Goal: Information Seeking & Learning: Learn about a topic

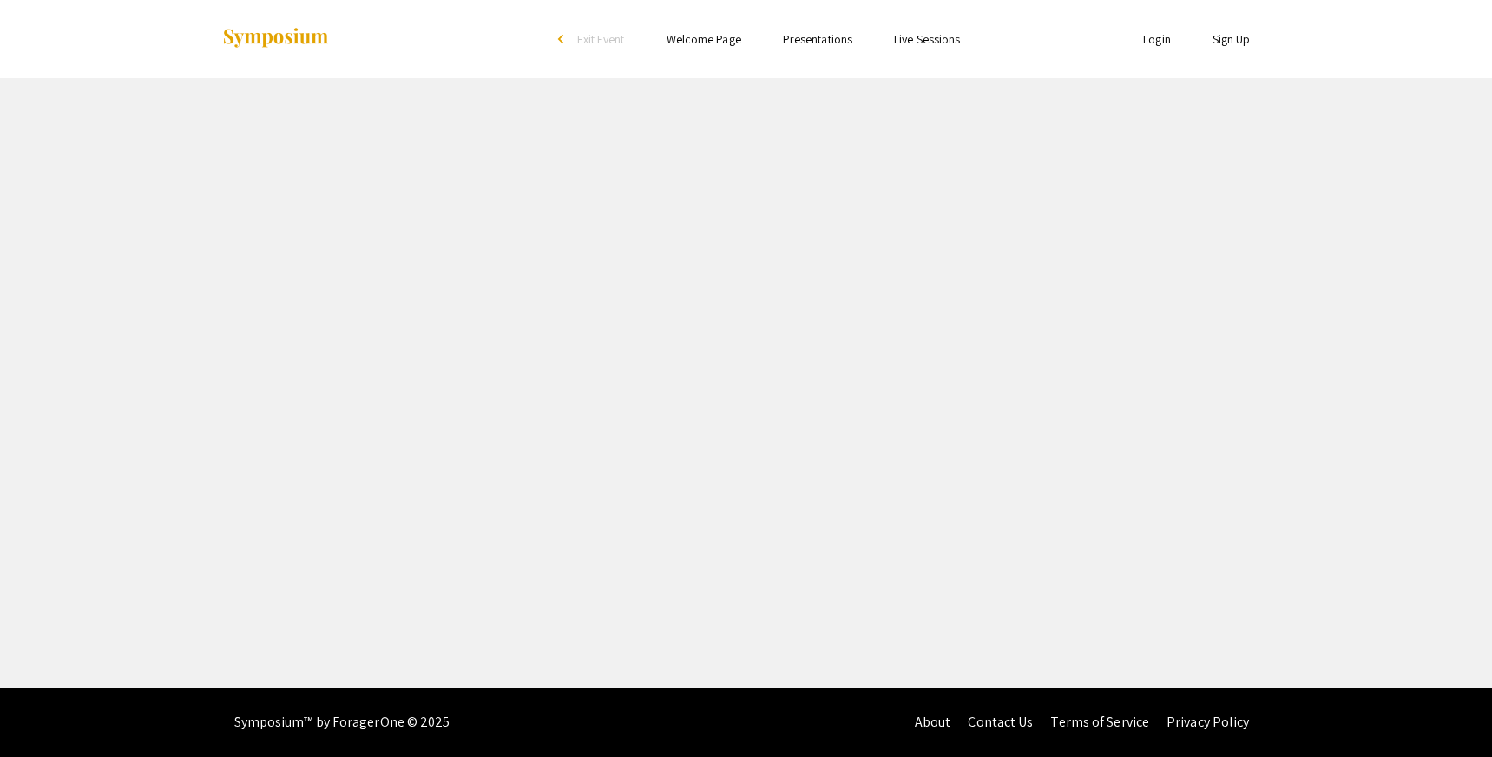
select select "custom"
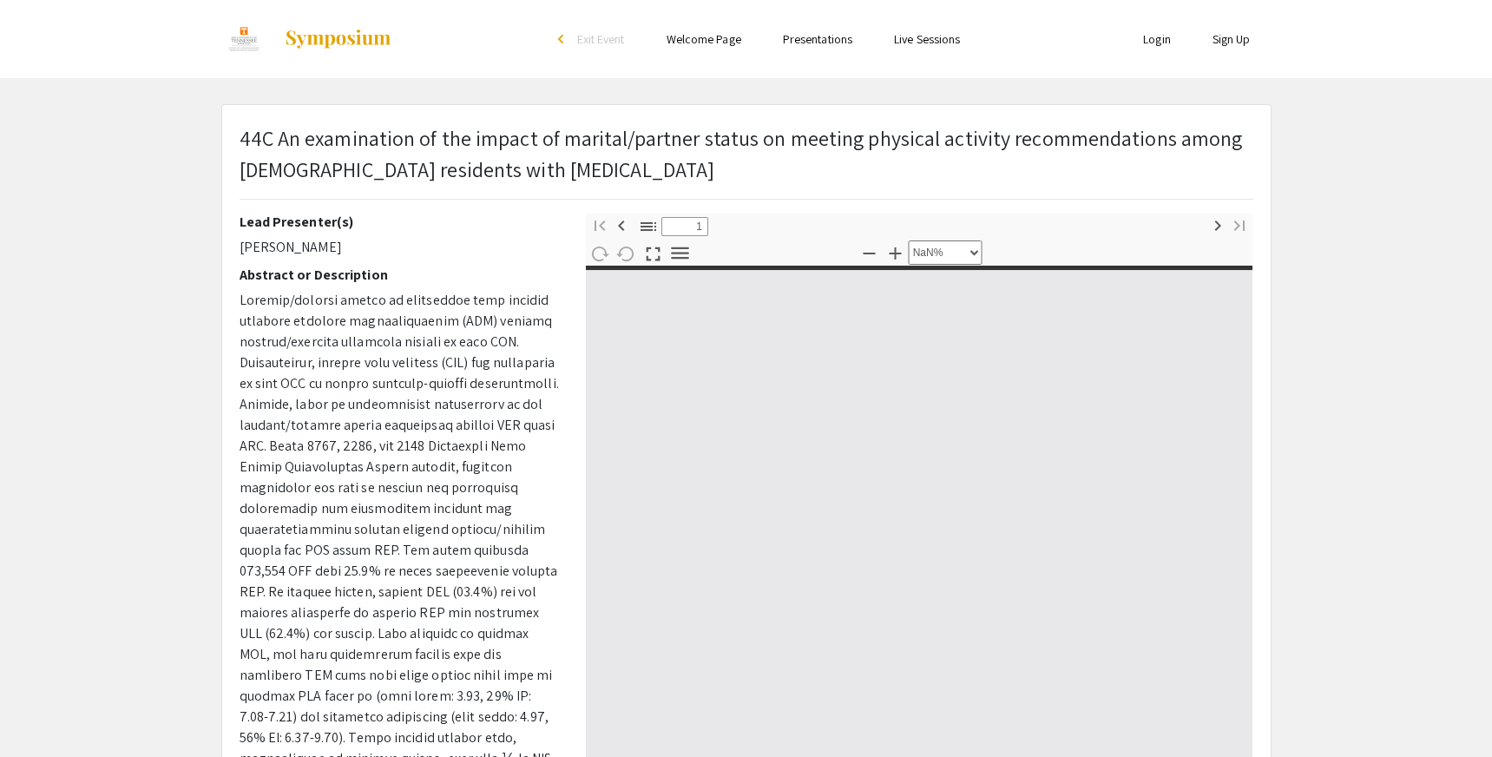
type input "0"
select select "custom"
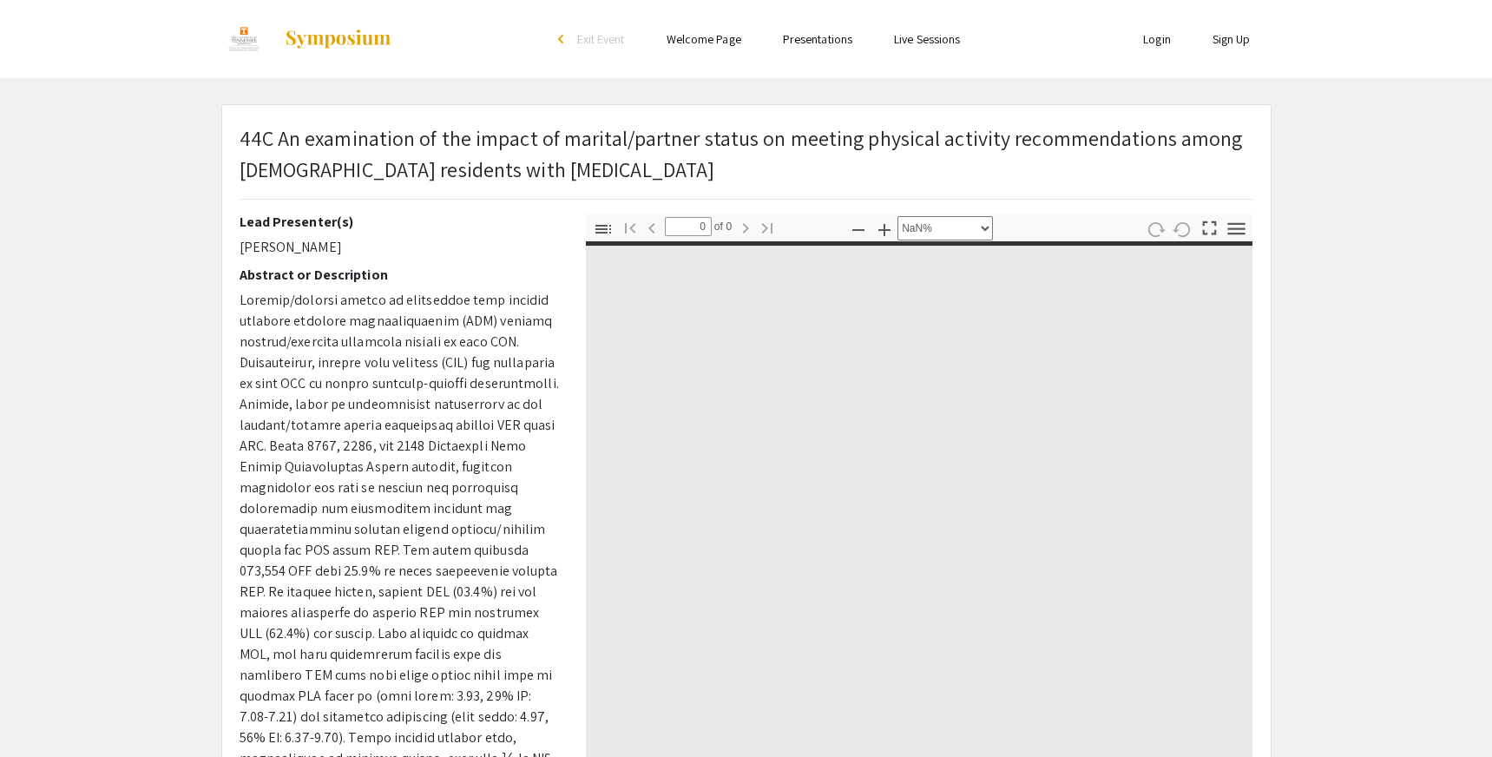
type input "1"
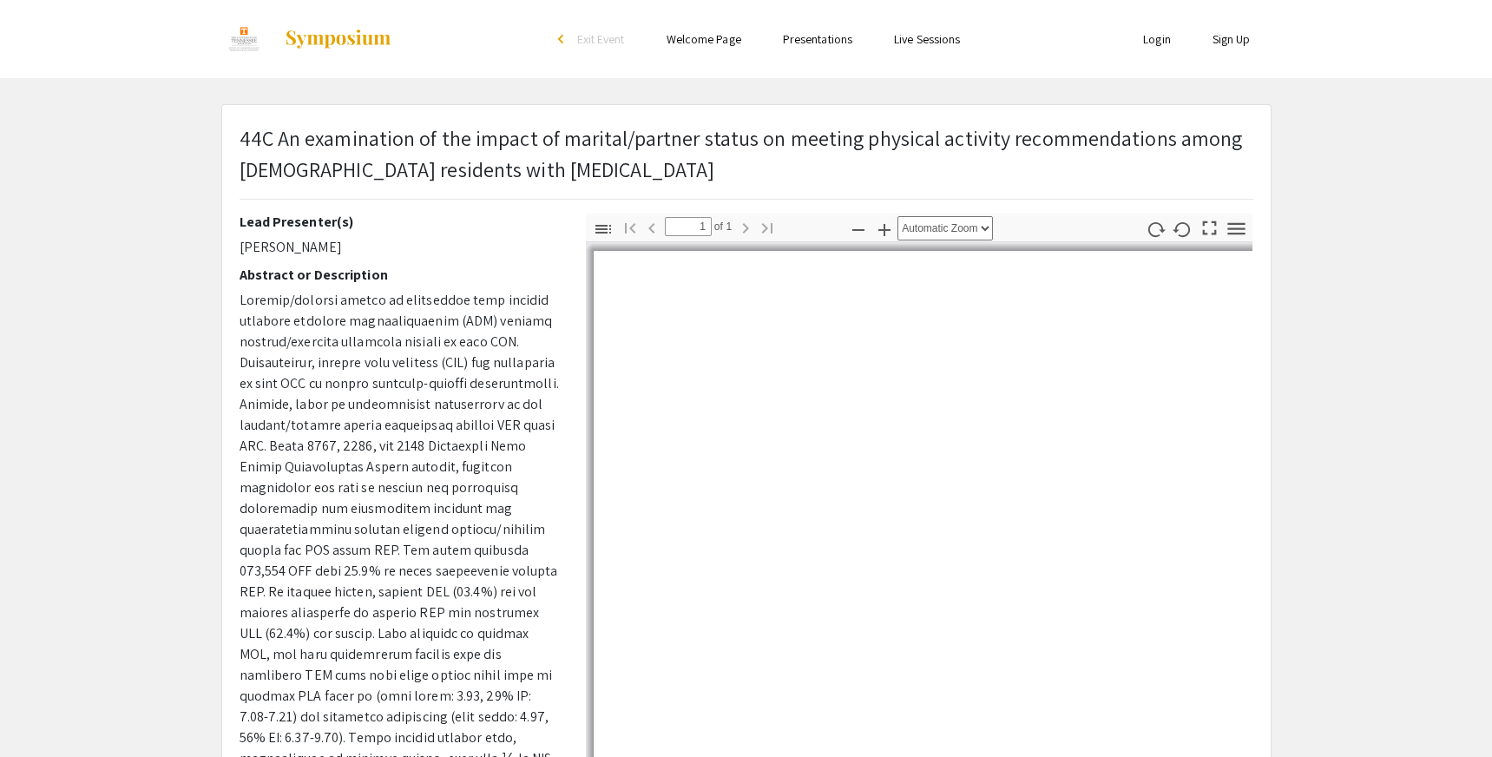
select select "auto"
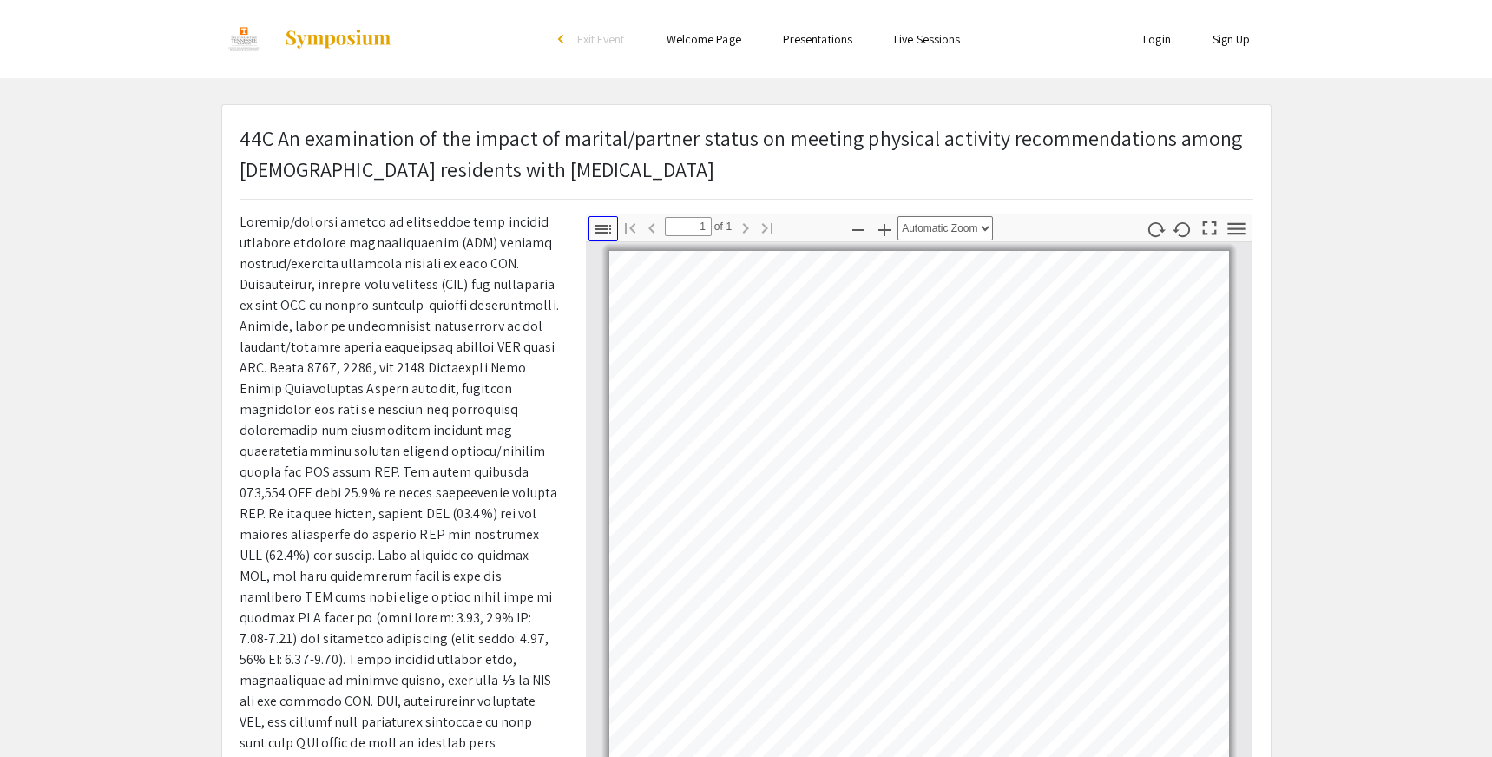
click at [599, 227] on icon "button" at bounding box center [603, 229] width 21 height 21
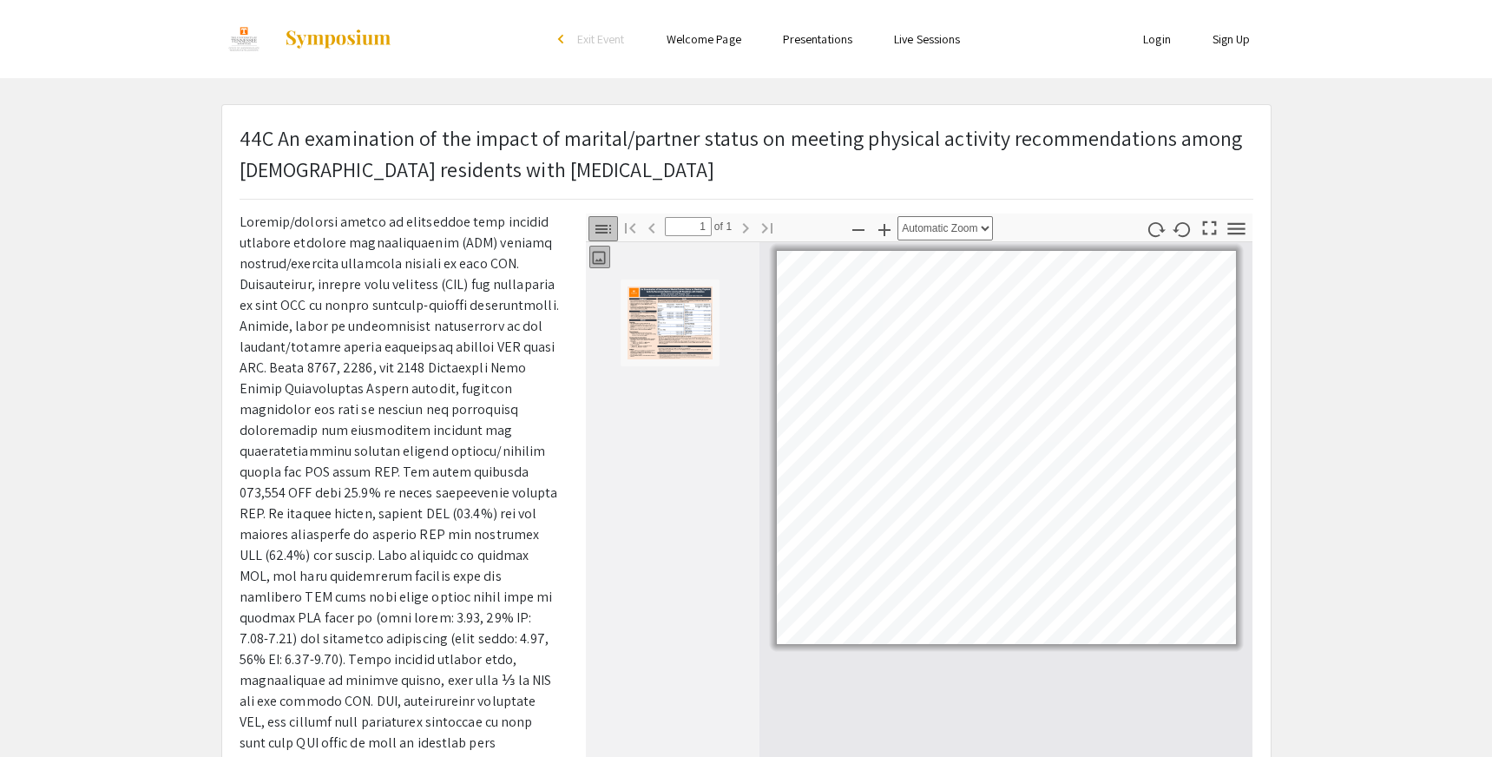
click at [599, 227] on icon "button" at bounding box center [603, 229] width 21 height 21
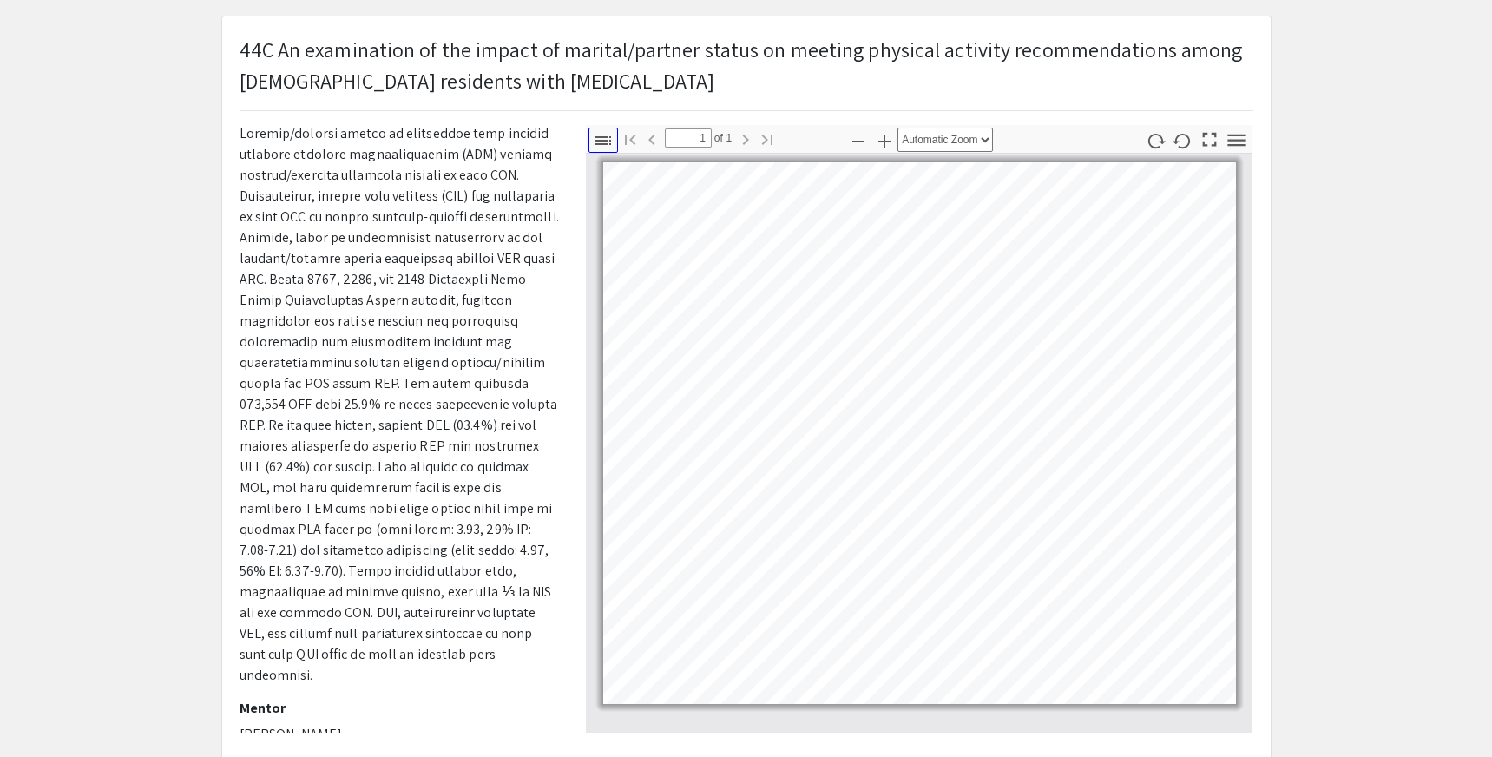
scroll to position [86, 0]
click at [1372, 239] on app-presentation "44C An examination of the impact of marital/partner status on meeting physical …" at bounding box center [746, 472] width 1492 height 909
click at [1267, 305] on div "44C An examination of the impact of marital/partner status on meeting physical …" at bounding box center [746, 472] width 1049 height 907
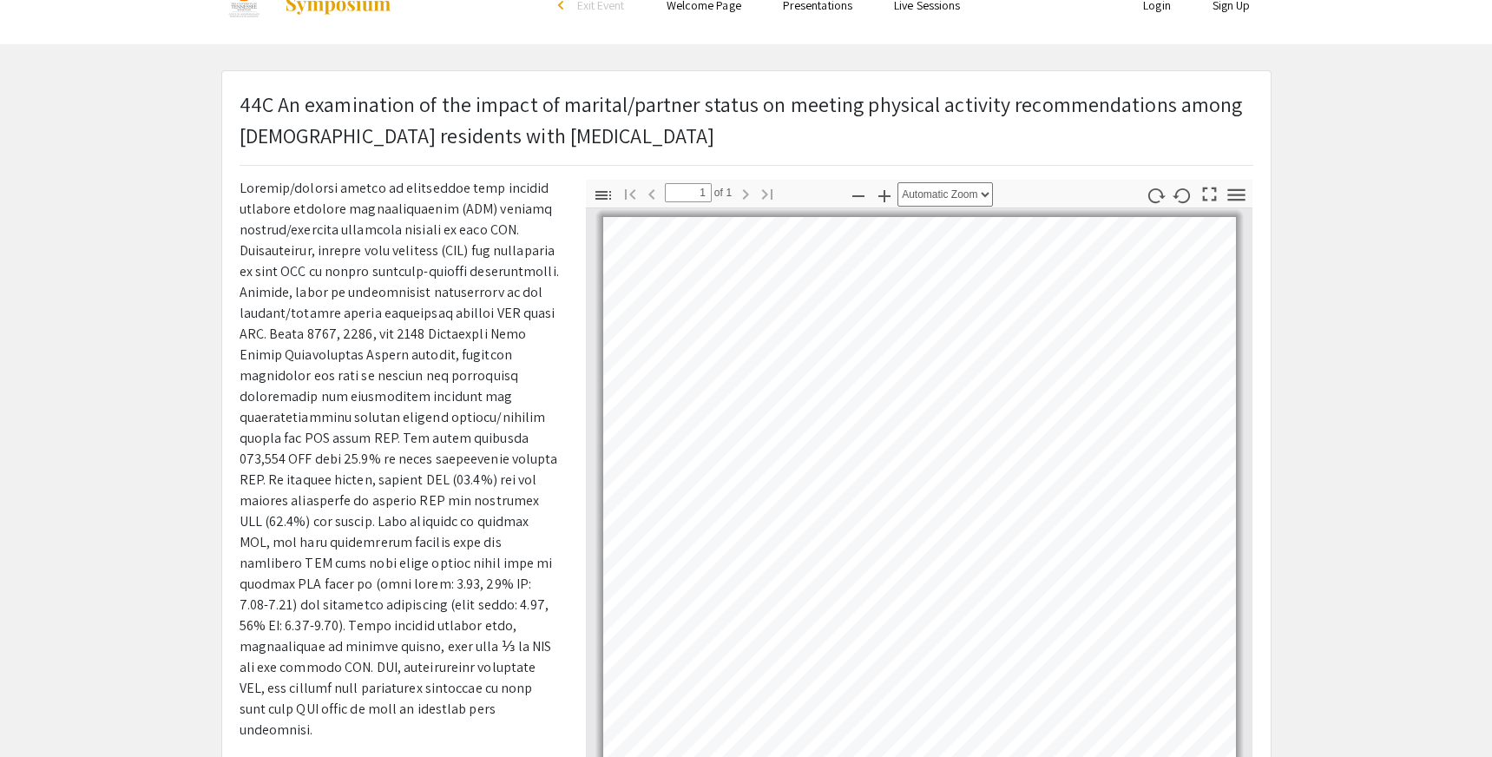
scroll to position [21, 0]
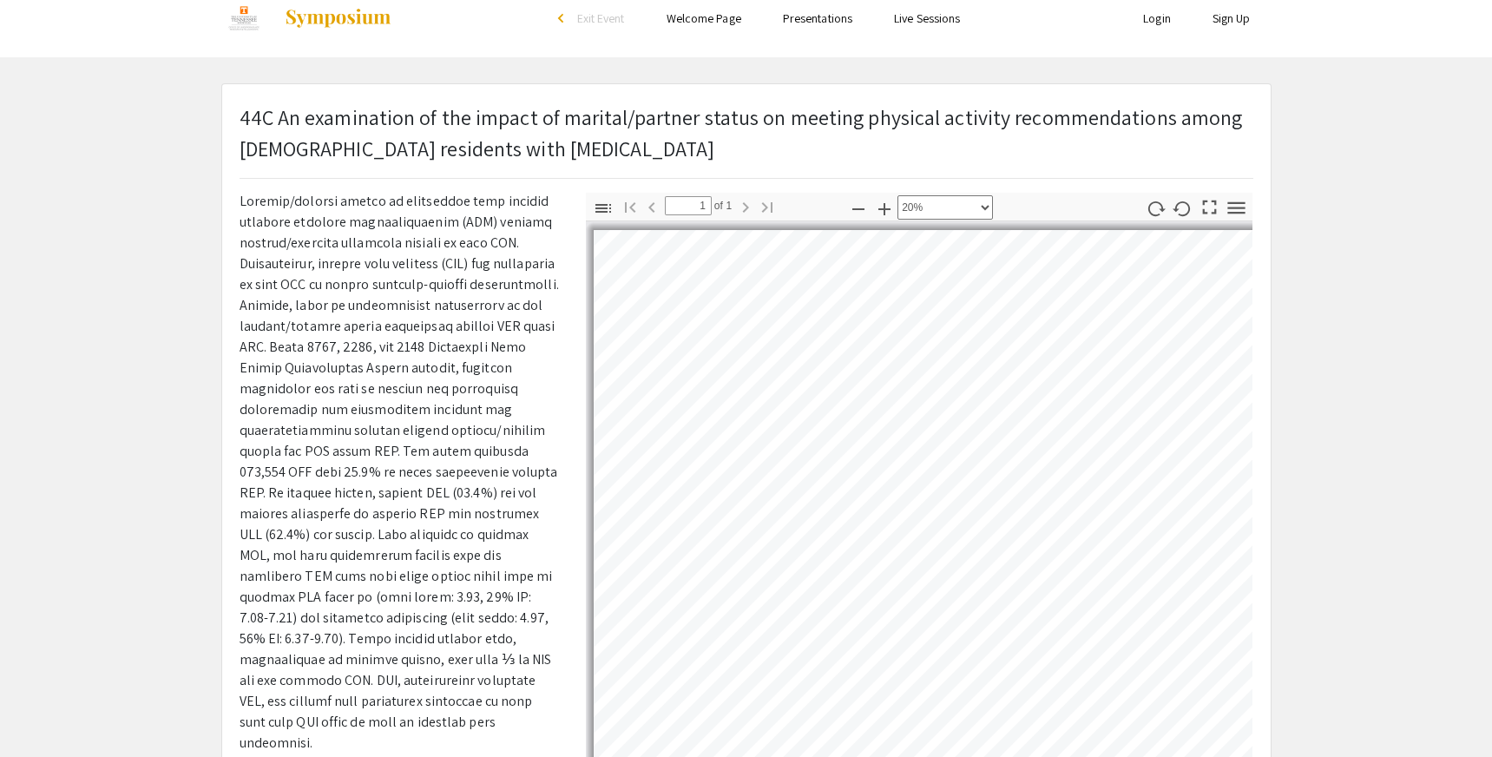
click at [429, 503] on p at bounding box center [400, 472] width 320 height 563
click at [164, 422] on app-presentation "44C An examination of the impact of marital/partner status on meeting physical …" at bounding box center [746, 537] width 1492 height 909
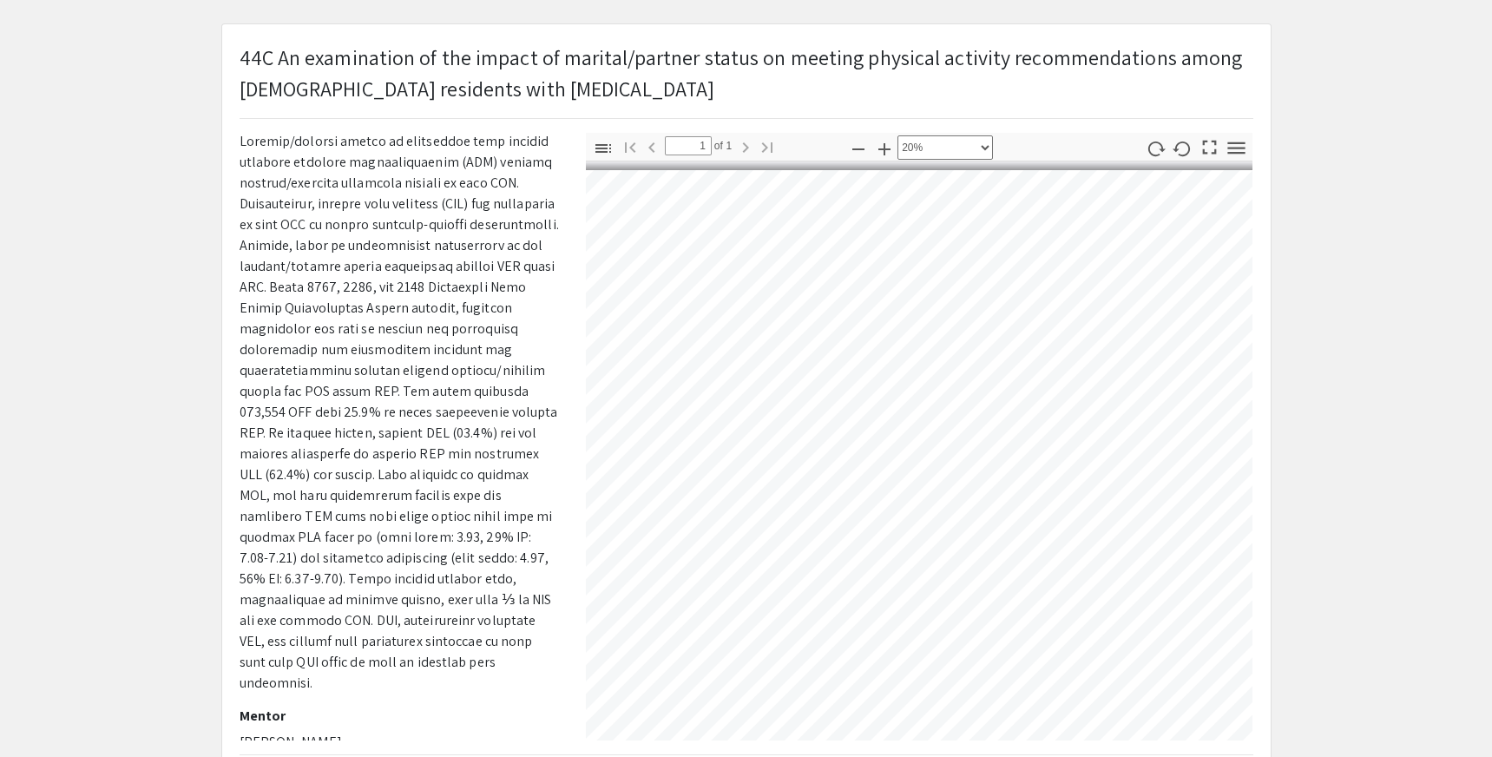
scroll to position [0, 30]
click at [946, 159] on div "Zoom Out Zoom In Automatic Zoom Actual Size Page Fit Page Width 50% 100% 125% 1…" at bounding box center [919, 148] width 148 height 31
click at [946, 154] on select "Automatic Zoom Actual Size Page Fit Page Width 50% 100% 125% 150% 200% 300% 400…" at bounding box center [945, 147] width 95 height 24
click at [898, 135] on select "Automatic Zoom Actual Size Page Fit Page Width 50% 100% 125% 150% 200% 300% 400…" at bounding box center [945, 147] width 95 height 24
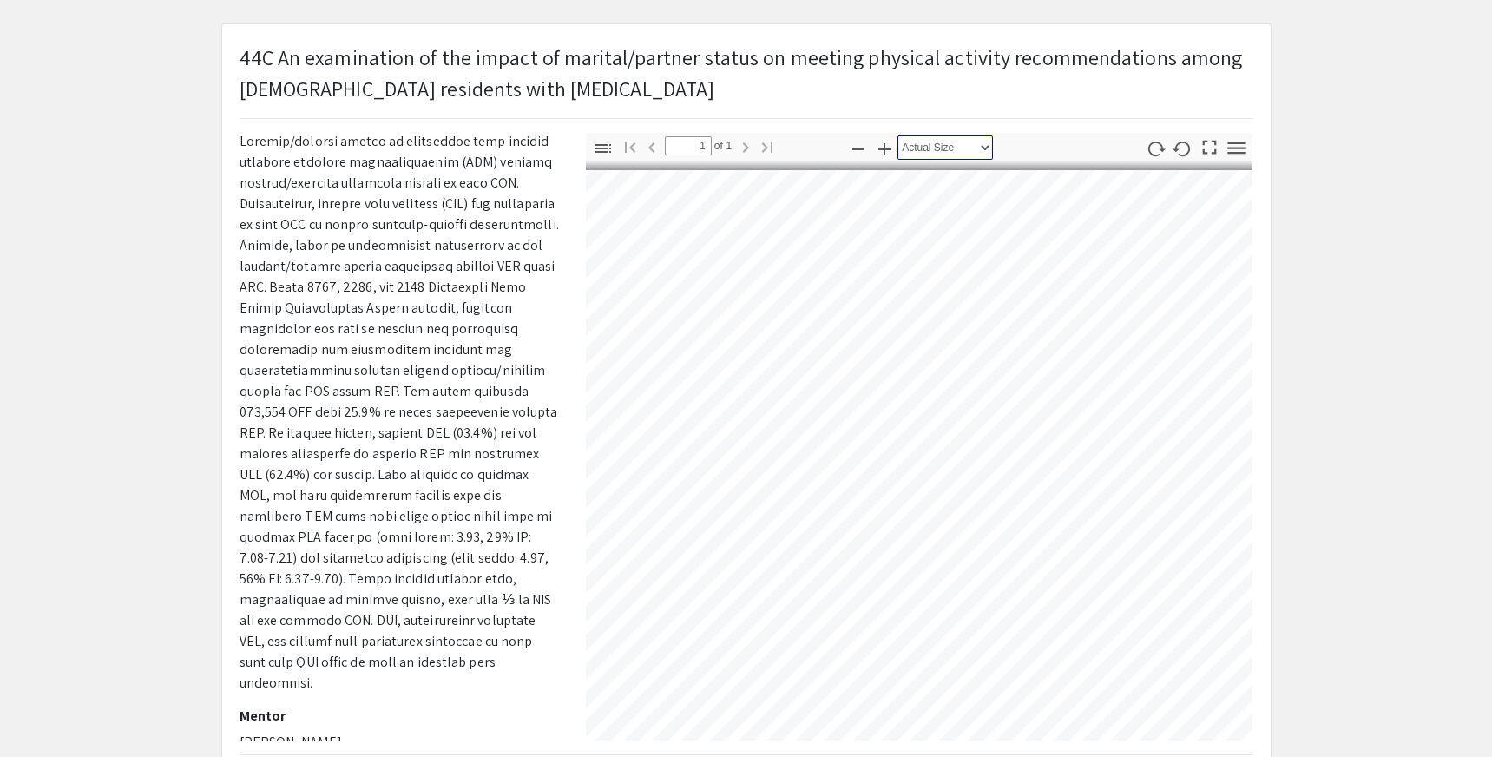
click at [968, 148] on select "Automatic Zoom Actual Size Page Fit Page Width 50% 100% 125% 150% 200% 300% 400…" at bounding box center [945, 147] width 95 height 24
select select "page-fit"
click at [898, 135] on select "Automatic Zoom Actual Size Page Fit Page Width 50% 100% 125% 150% 200% 300% 400…" at bounding box center [945, 147] width 95 height 24
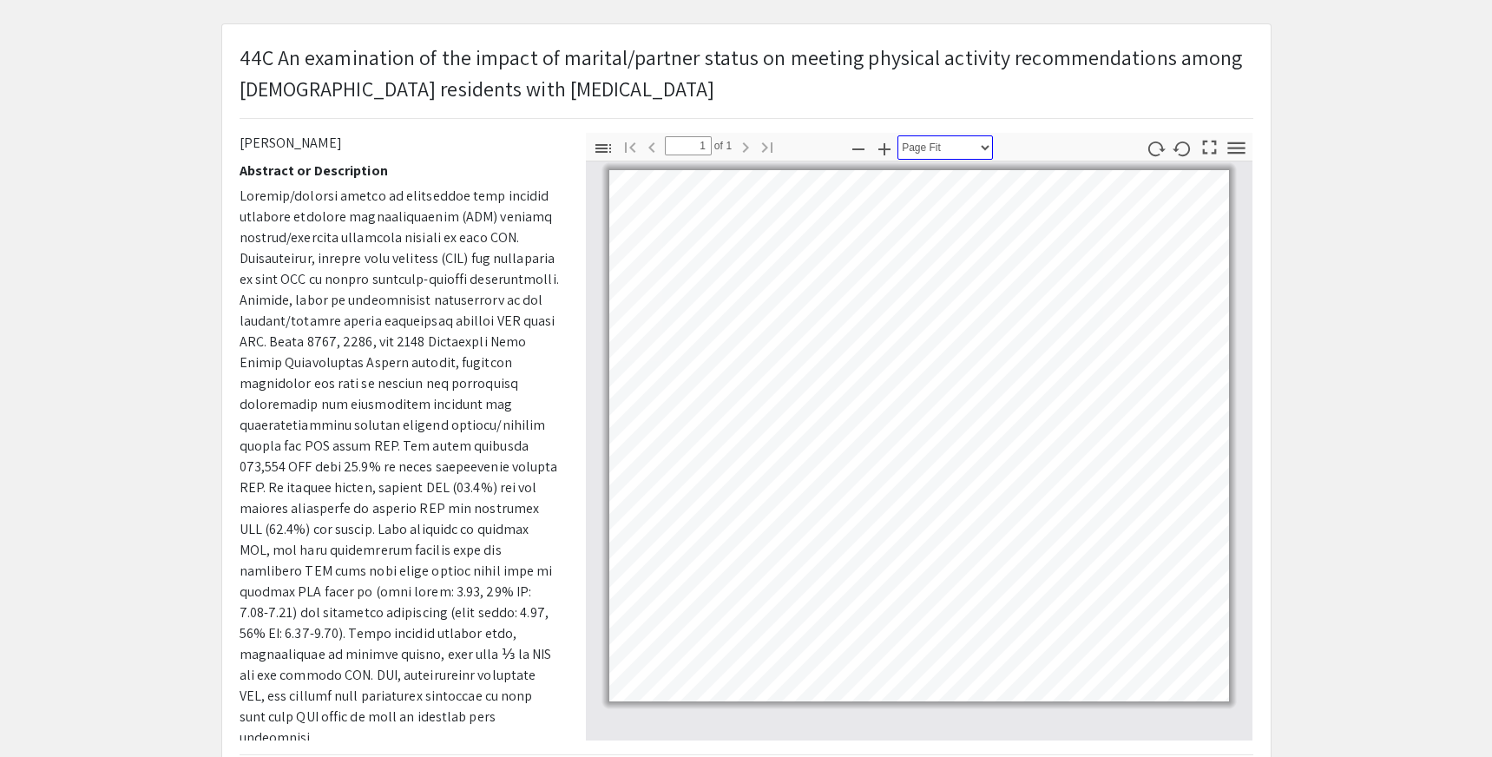
scroll to position [0, 0]
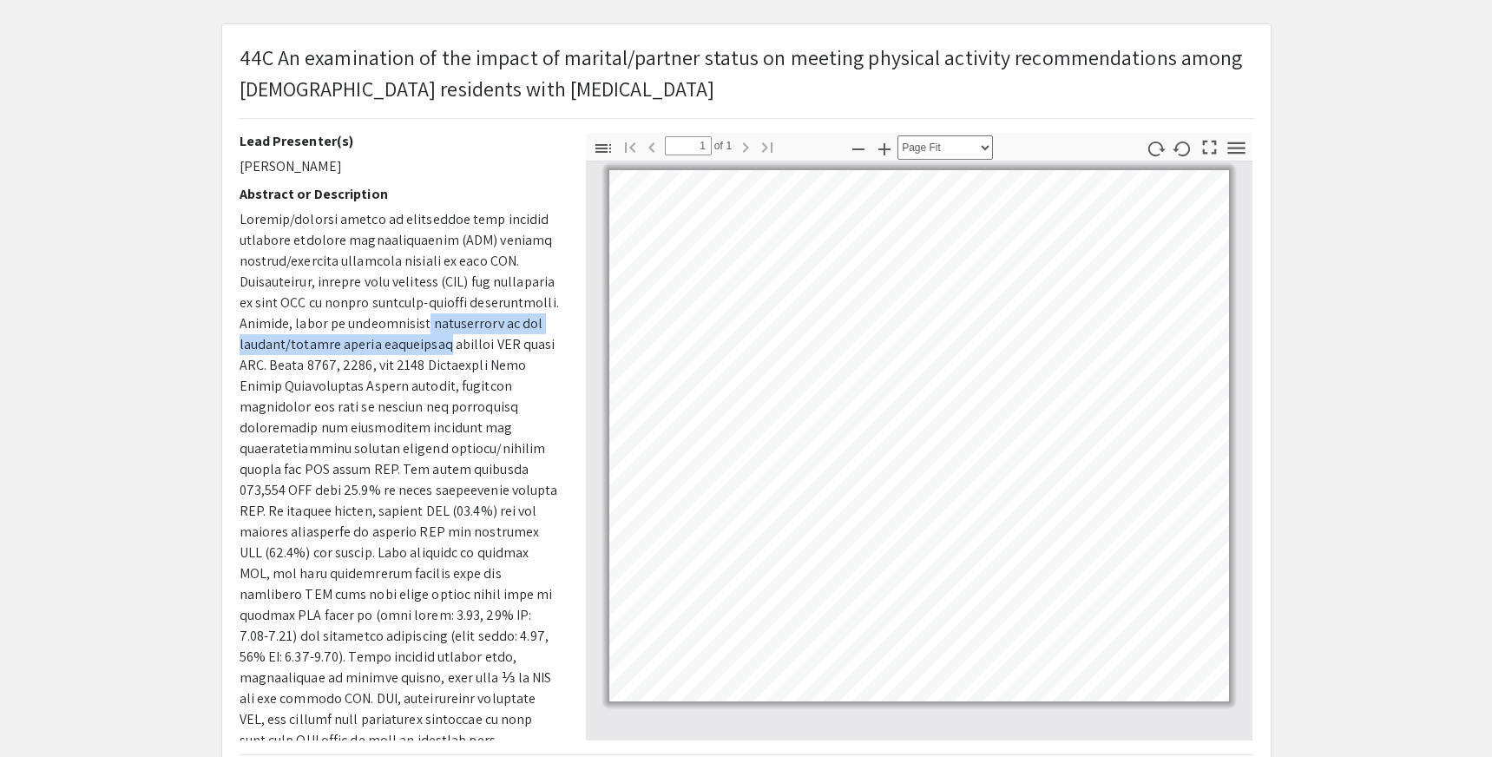
drag, startPoint x: 559, startPoint y: 314, endPoint x: 559, endPoint y: 337, distance: 22.6
click at [560, 339] on div "Lead Presenter(s) [PERSON_NAME] Abstract or Description Mentor [PERSON_NAME]" at bounding box center [400, 437] width 346 height 608
click at [547, 308] on p at bounding box center [400, 490] width 320 height 563
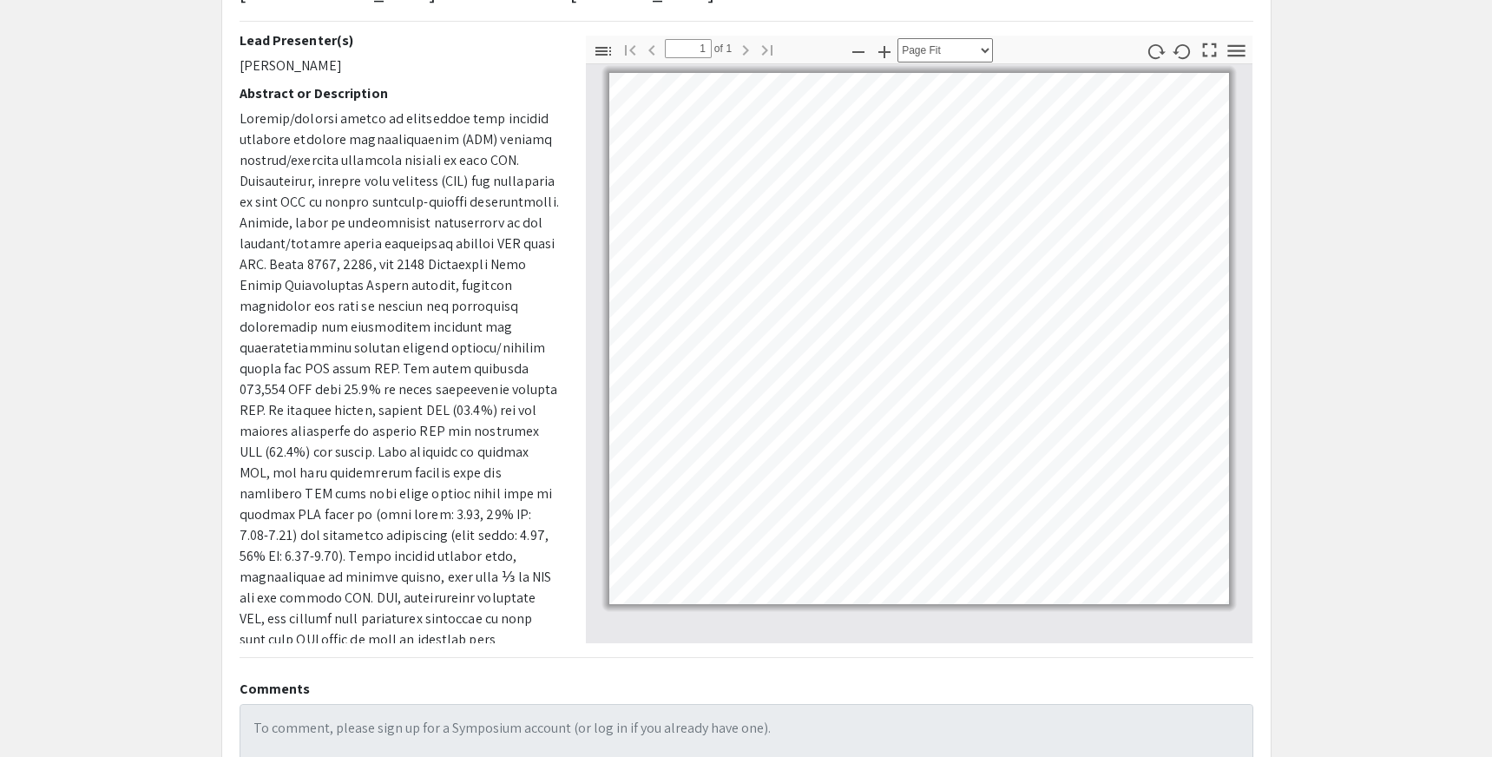
scroll to position [5, 0]
